Goal: Information Seeking & Learning: Check status

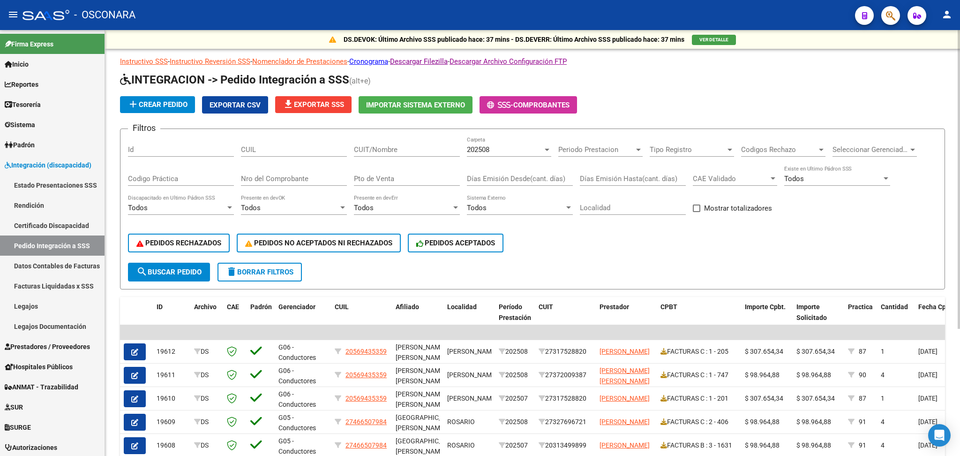
click at [582, 234] on div "PEDIDOS RECHAZADOS PEDIDOS NO ACEPTADOS NI RECHAZADOS PEDIDOS ACEPTADOS" at bounding box center [532, 242] width 809 height 39
click at [369, 205] on span "Todos" at bounding box center [364, 207] width 20 height 8
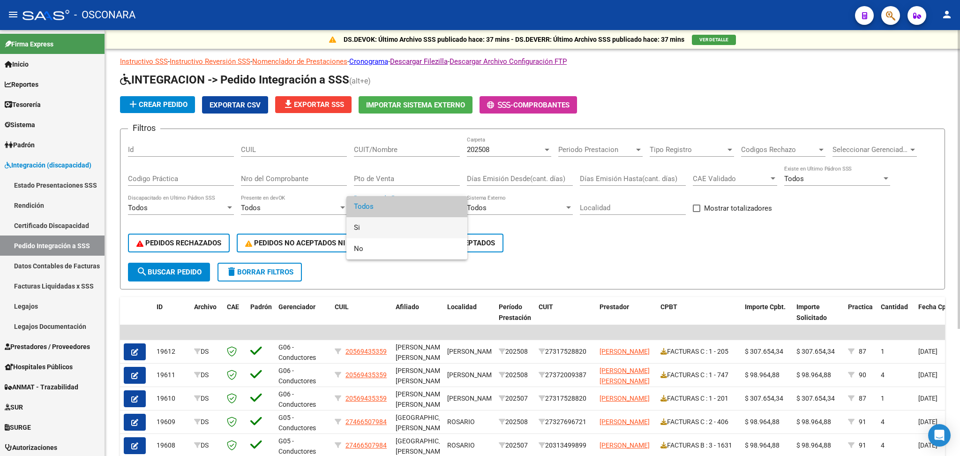
click at [358, 232] on span "Si" at bounding box center [407, 227] width 106 height 21
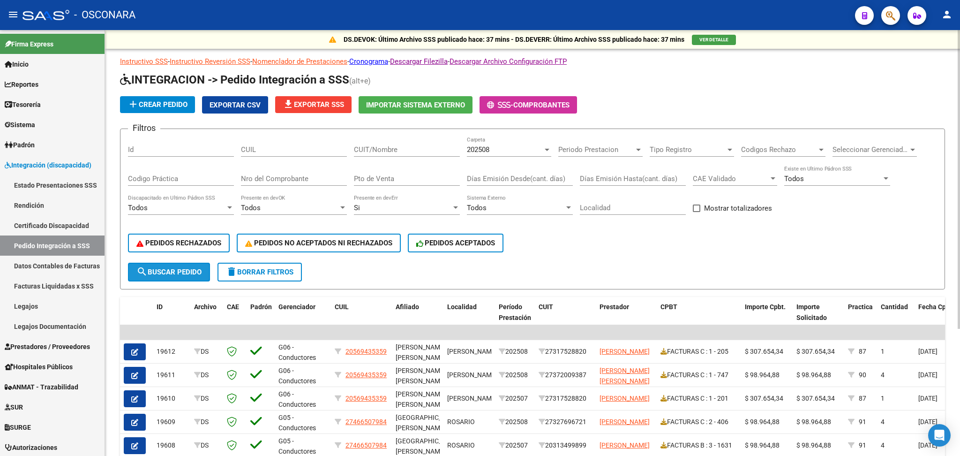
click at [200, 268] on span "search Buscar Pedido" at bounding box center [168, 272] width 65 height 8
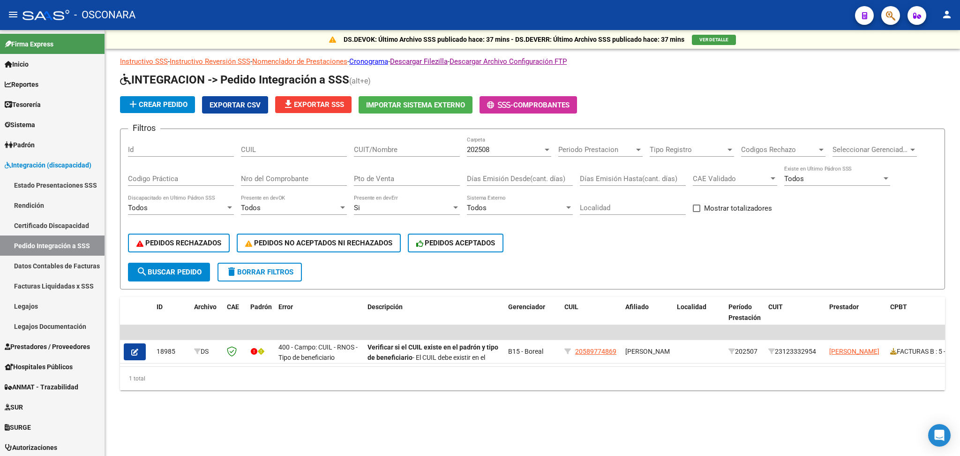
click at [269, 269] on span "delete Borrar Filtros" at bounding box center [260, 272] width 68 height 8
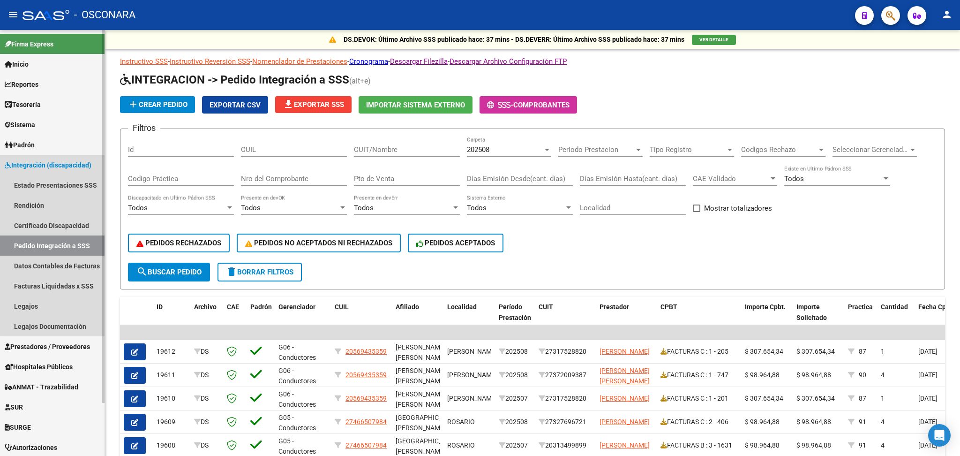
click at [70, 162] on span "Integración (discapacidad)" at bounding box center [48, 165] width 87 height 10
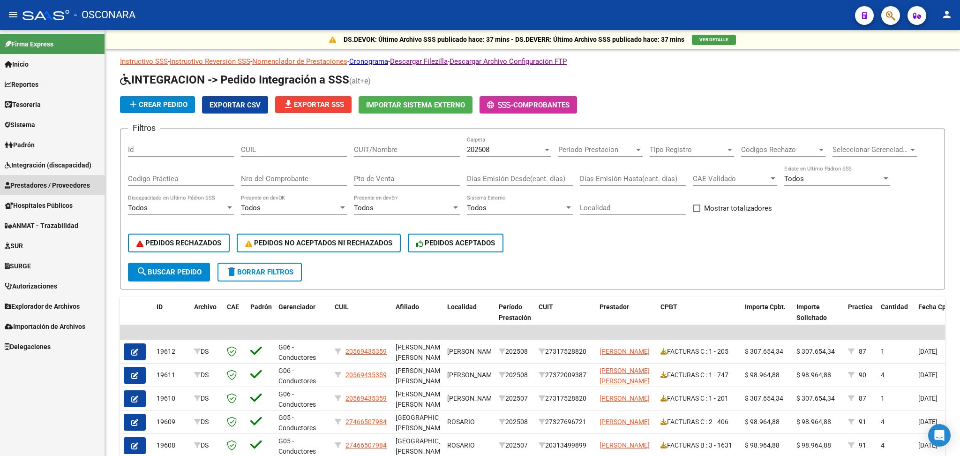
click at [50, 188] on span "Prestadores / Proveedores" at bounding box center [47, 185] width 85 height 10
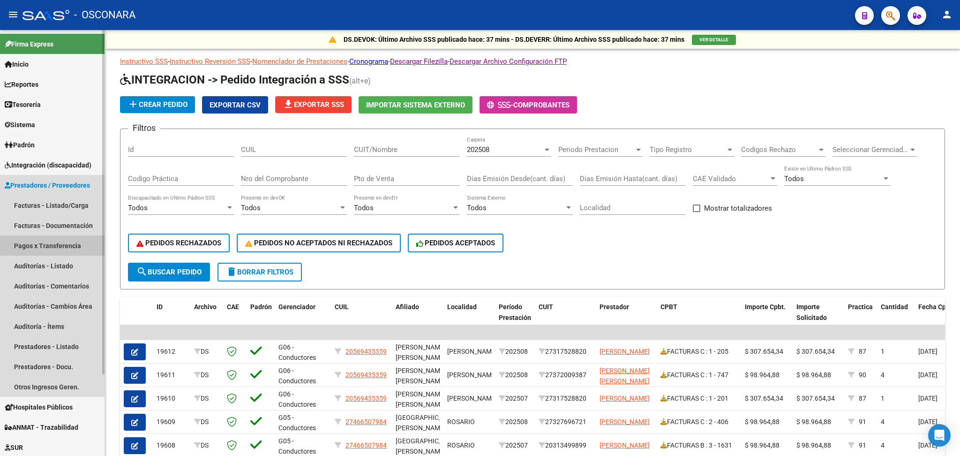
click at [50, 247] on link "Pagos x Transferencia" at bounding box center [52, 245] width 105 height 20
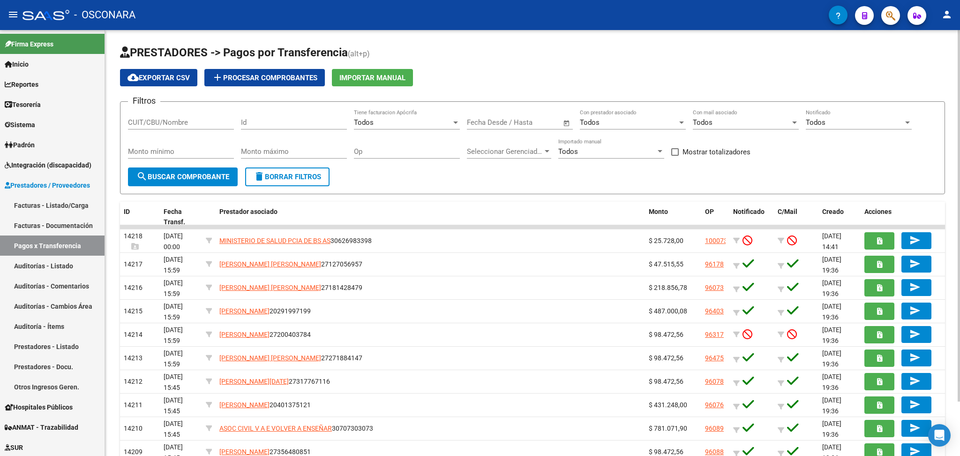
click at [430, 194] on div "PRESTADORES -> Pagos por Transferencia (alt+p) cloud_download Exportar CSV add …" at bounding box center [532, 267] width 825 height 445
click at [165, 118] on input "CUIT/CBU/Nombre" at bounding box center [181, 122] width 106 height 8
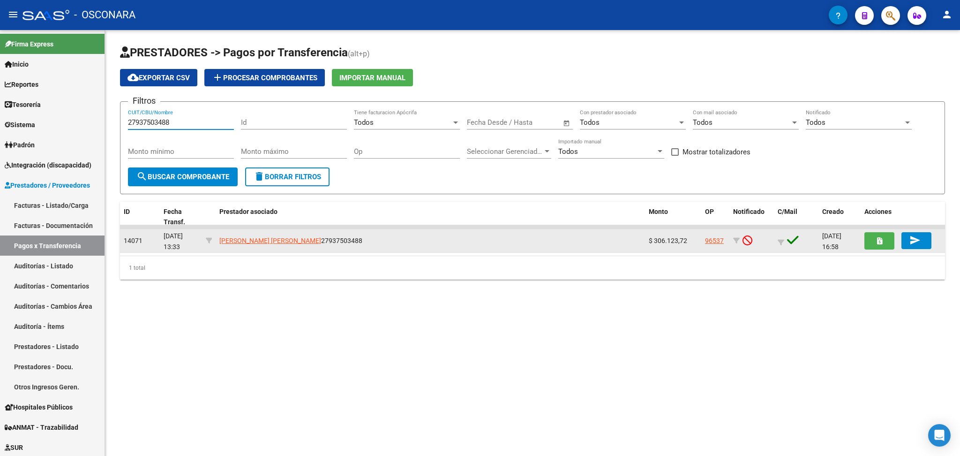
type input "27937503488"
click at [716, 239] on link "96537" at bounding box center [714, 241] width 19 height 8
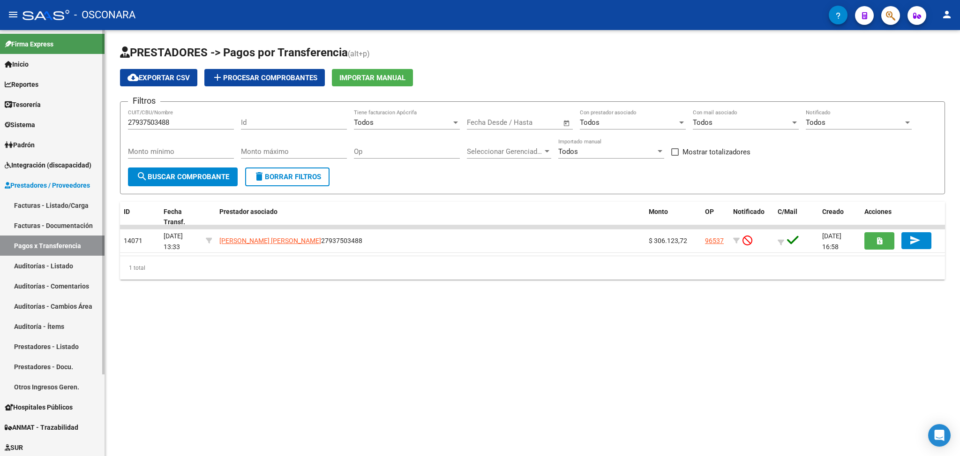
click at [57, 203] on link "Facturas - Listado/Carga" at bounding box center [52, 205] width 105 height 20
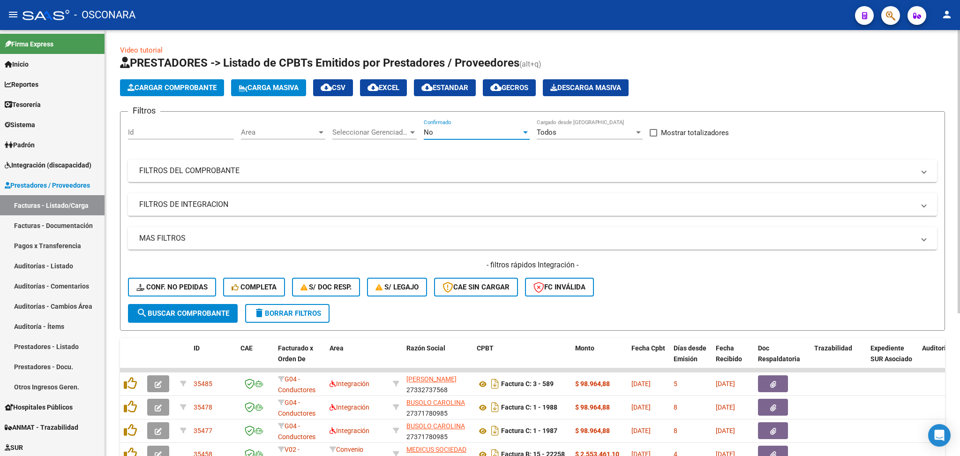
click at [448, 128] on div "No" at bounding box center [473, 132] width 98 height 8
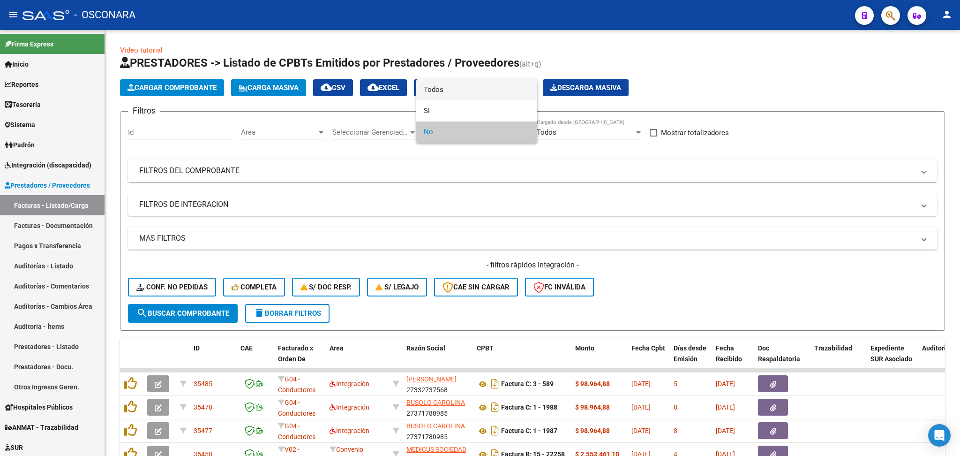
click at [457, 89] on span "Todos" at bounding box center [477, 89] width 106 height 21
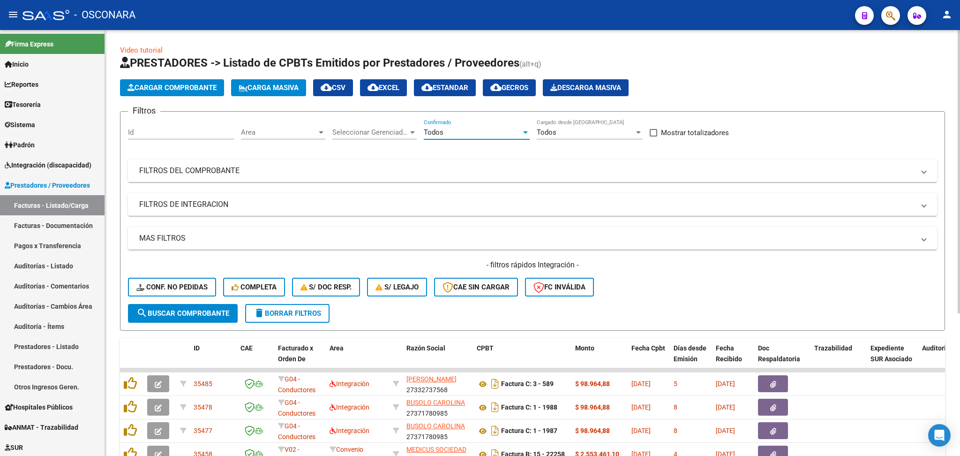
click at [469, 169] on mat-panel-title "FILTROS DEL COMPROBANTE" at bounding box center [526, 170] width 775 height 10
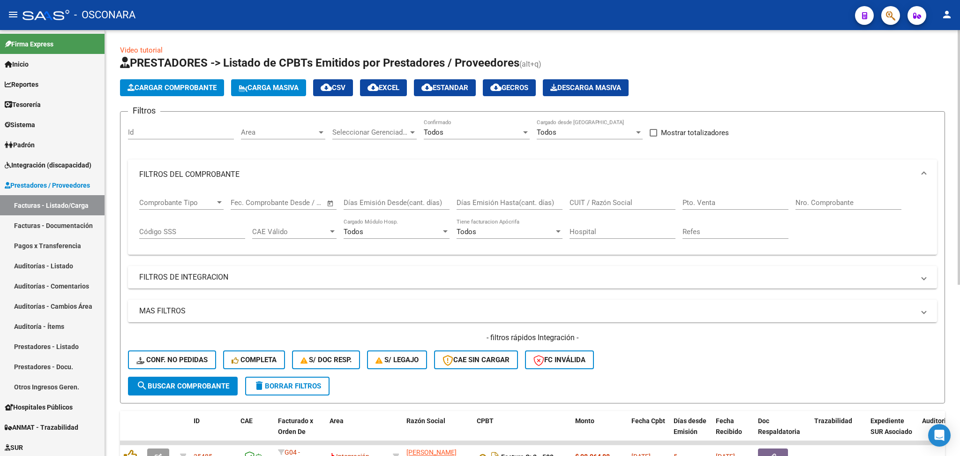
click at [589, 205] on input "CUIT / Razón Social" at bounding box center [623, 202] width 106 height 8
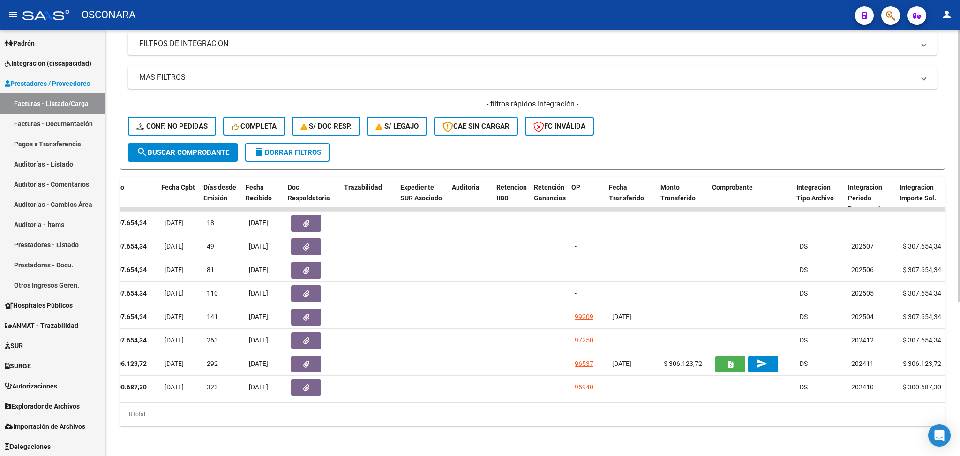
scroll to position [0, 470]
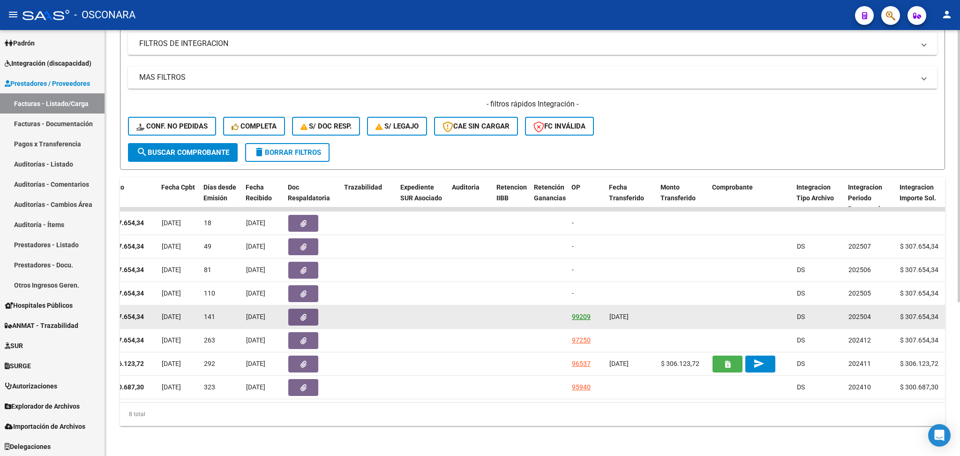
type input "27937503488"
click at [581, 313] on link "99209" at bounding box center [581, 317] width 19 height 8
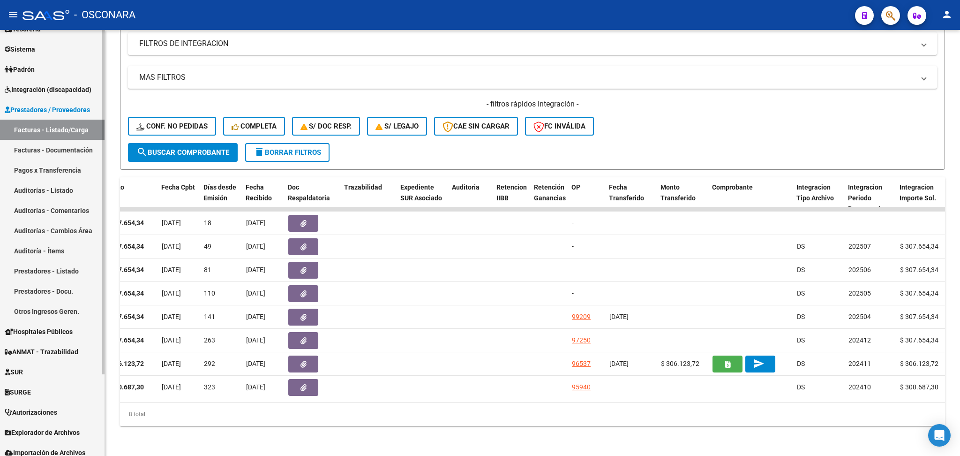
scroll to position [39, 0]
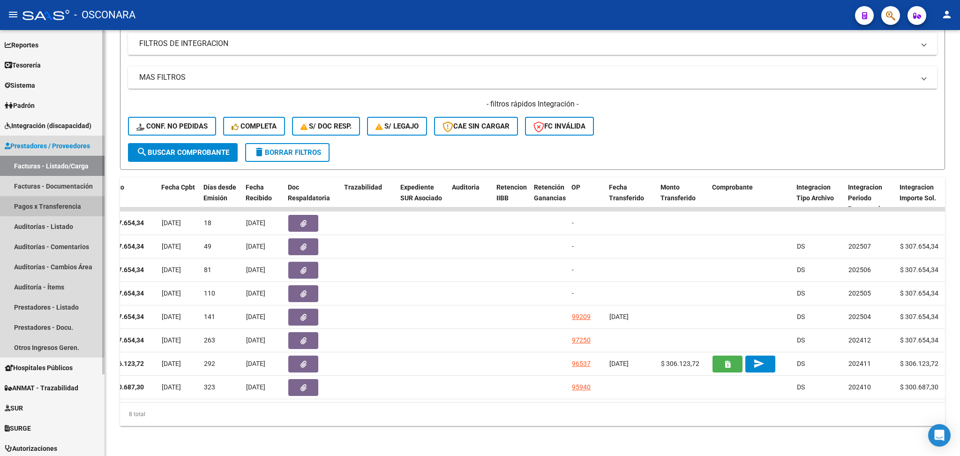
click at [67, 210] on link "Pagos x Transferencia" at bounding box center [52, 206] width 105 height 20
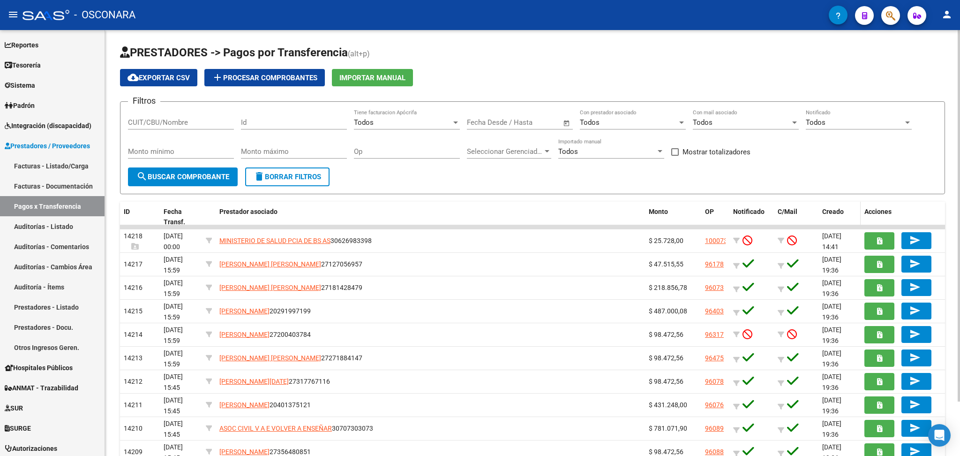
click at [837, 208] on span "Creado" at bounding box center [833, 212] width 22 height 8
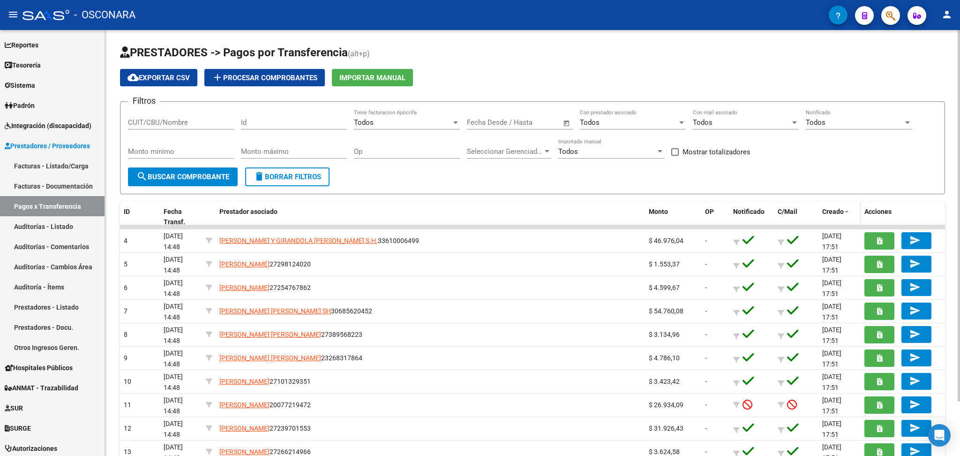
click at [837, 208] on span "Creado" at bounding box center [833, 212] width 22 height 8
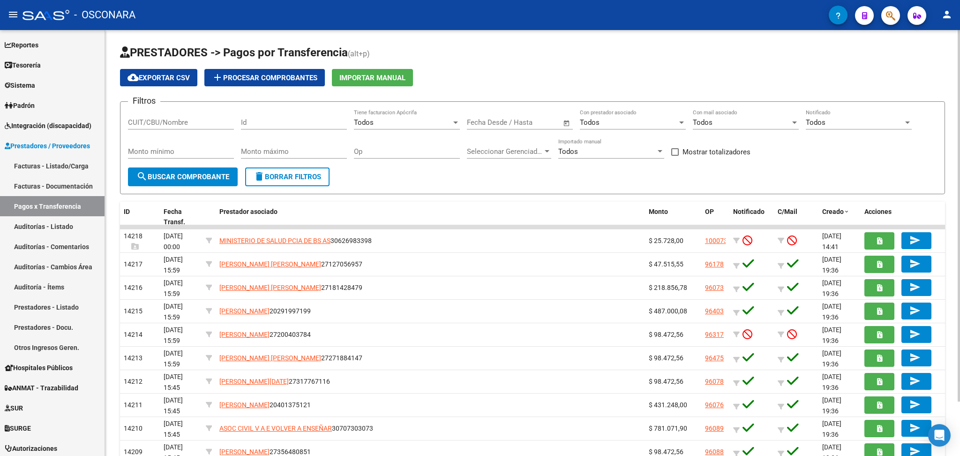
click at [552, 55] on h1 "PRESTADORES -> Pagos por Transferencia (alt+p)" at bounding box center [532, 53] width 825 height 16
click at [474, 68] on app-list-header "PRESTADORES -> Pagos por Transferencia (alt+p) cloud_download Exportar CSV add …" at bounding box center [532, 119] width 825 height 149
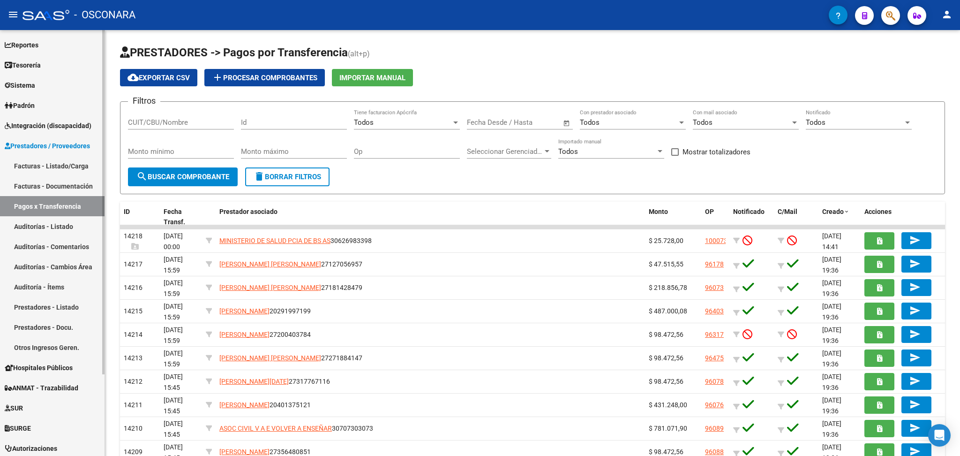
click at [51, 160] on link "Facturas - Listado/Carga" at bounding box center [52, 166] width 105 height 20
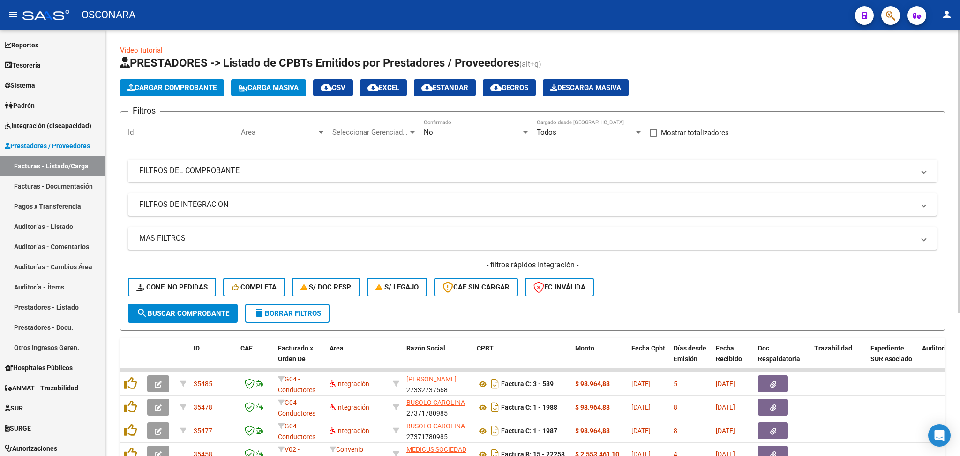
click at [640, 277] on div "- filtros rápidos Integración - Conf. no pedidas Completa S/ Doc Resp. S/ legaj…" at bounding box center [532, 282] width 809 height 44
click at [468, 136] on div "No Confirmado" at bounding box center [477, 129] width 106 height 20
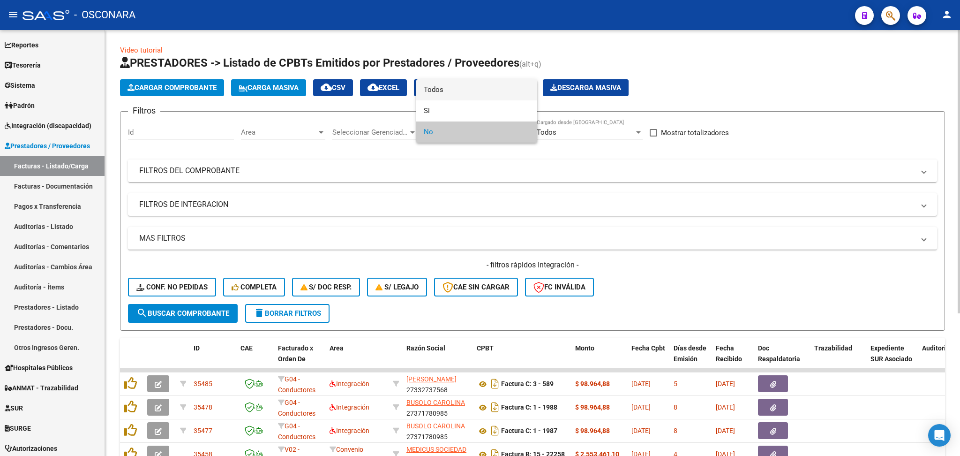
click at [447, 91] on span "Todos" at bounding box center [477, 89] width 106 height 21
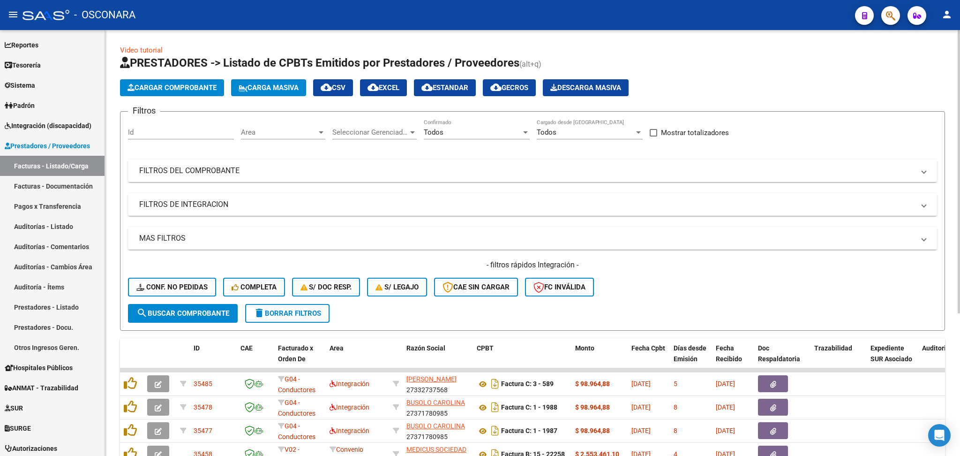
click at [529, 167] on mat-panel-title "FILTROS DEL COMPROBANTE" at bounding box center [526, 170] width 775 height 10
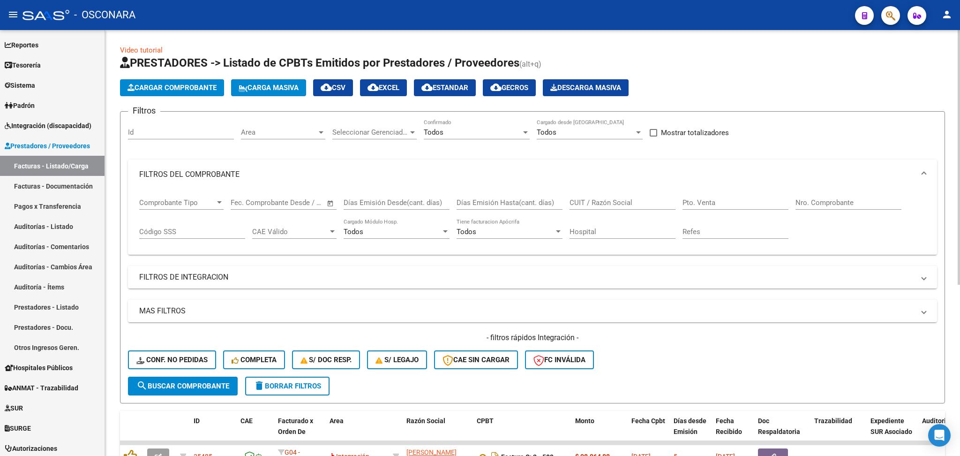
click at [808, 199] on input "Nro. Comprobante" at bounding box center [849, 202] width 106 height 8
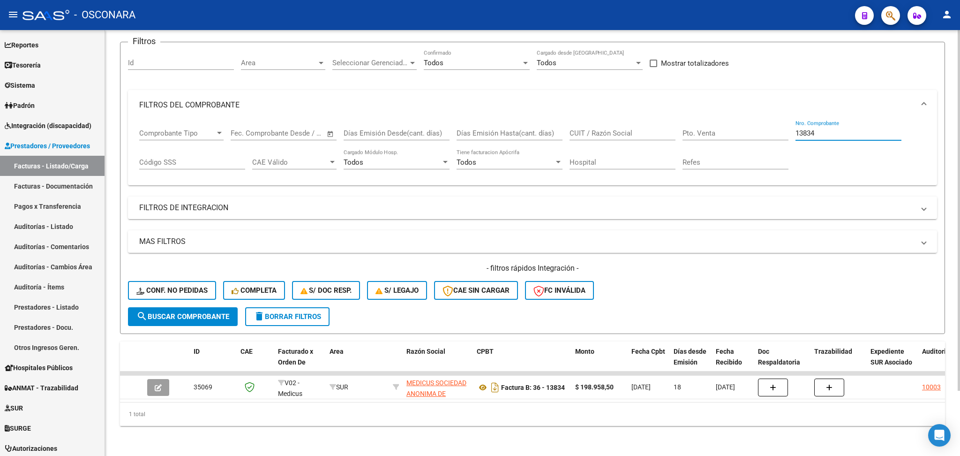
click at [829, 129] on input "13834" at bounding box center [849, 133] width 106 height 8
type input "13834"
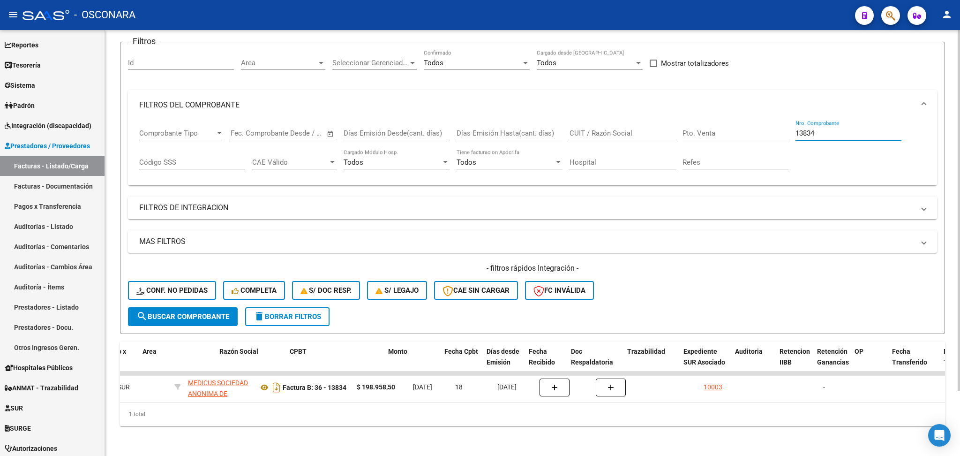
scroll to position [0, 233]
